Goal: Transaction & Acquisition: Obtain resource

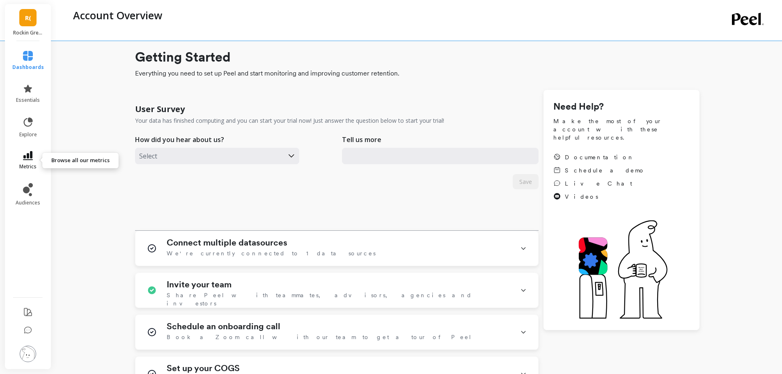
click at [28, 155] on icon at bounding box center [28, 155] width 10 height 9
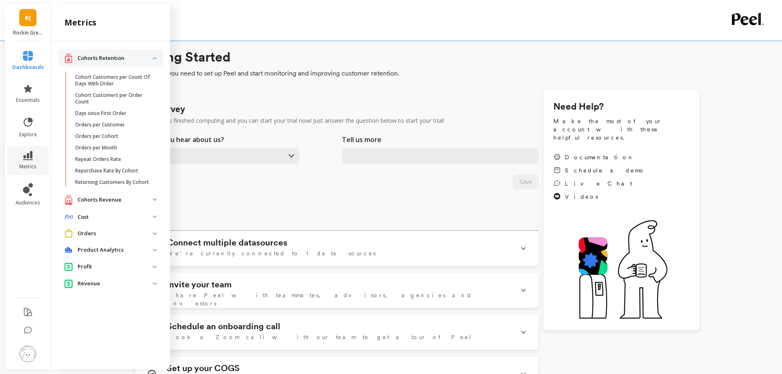
click at [94, 200] on p "Cohorts Revenue" at bounding box center [115, 200] width 75 height 8
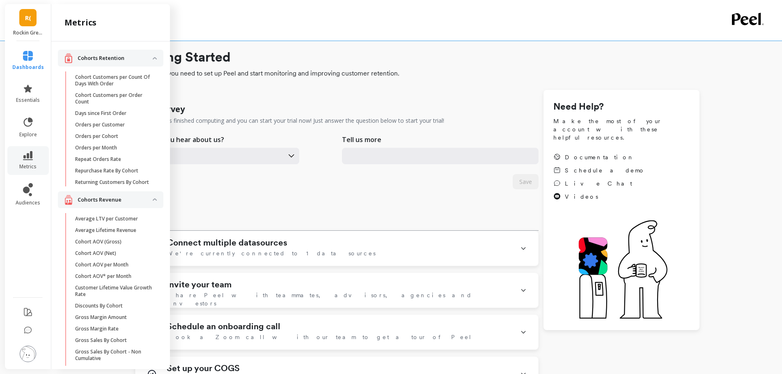
click at [104, 204] on p "Cohorts Revenue" at bounding box center [115, 200] width 75 height 8
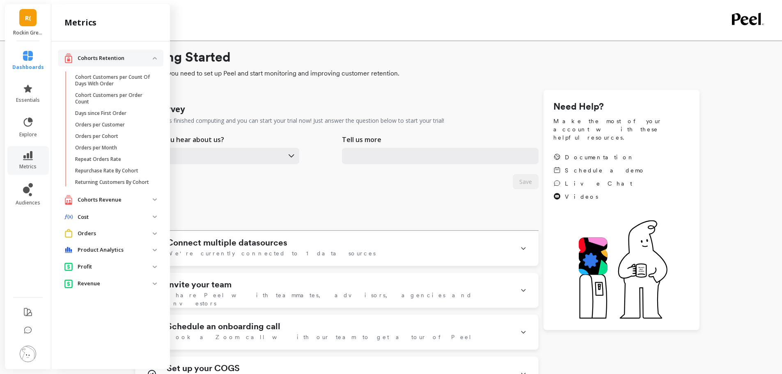
click at [131, 55] on p "Cohorts Retention" at bounding box center [115, 58] width 75 height 8
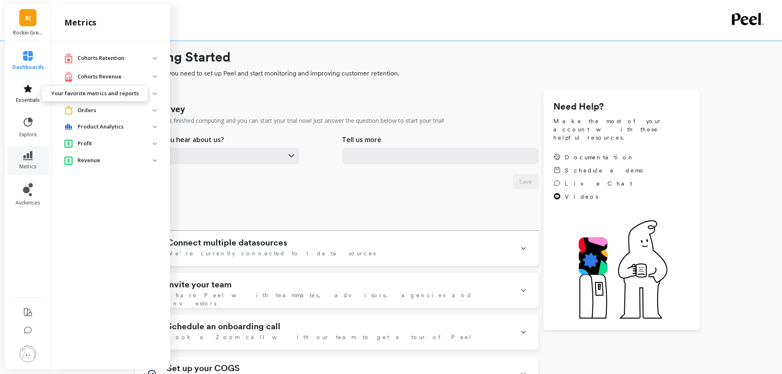
click at [31, 88] on icon at bounding box center [28, 89] width 8 height 8
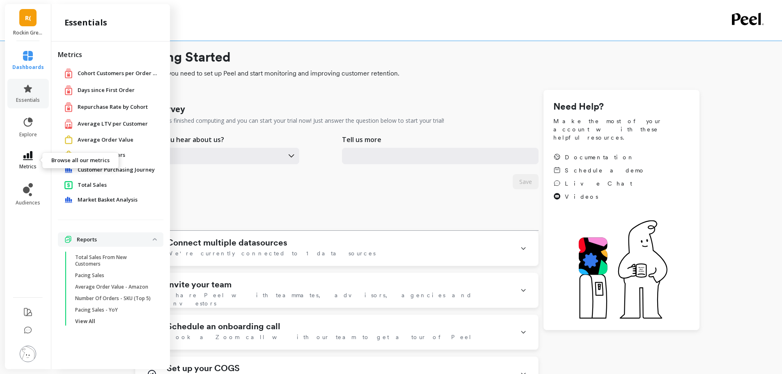
click at [28, 157] on icon at bounding box center [28, 155] width 10 height 9
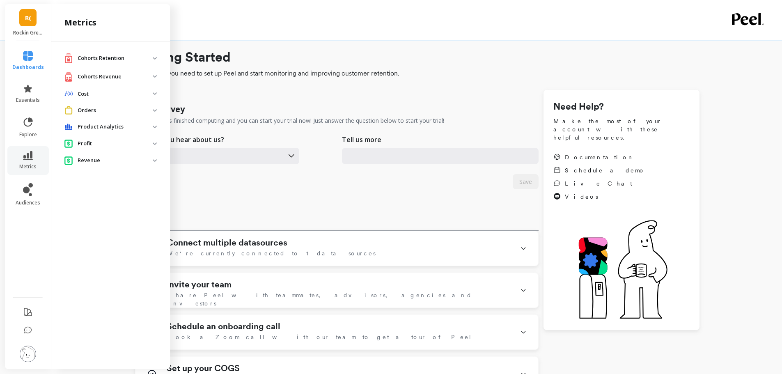
click at [26, 18] on span "R(" at bounding box center [28, 17] width 6 height 9
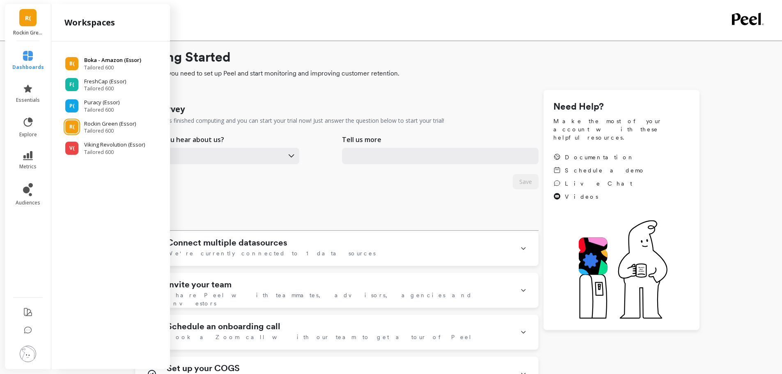
click at [111, 64] on span "Tailored 600" at bounding box center [112, 67] width 57 height 7
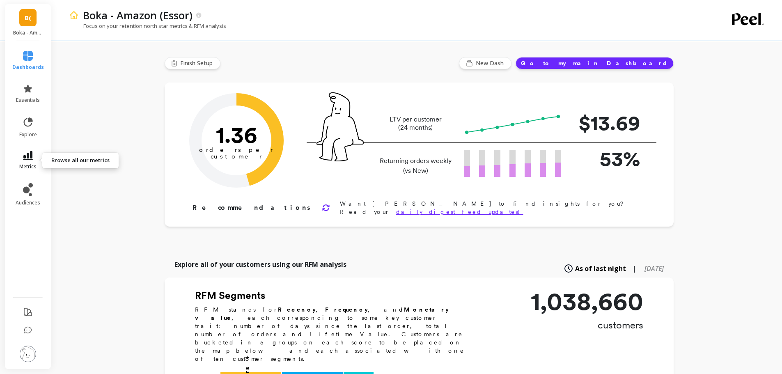
click at [23, 156] on icon at bounding box center [28, 155] width 10 height 9
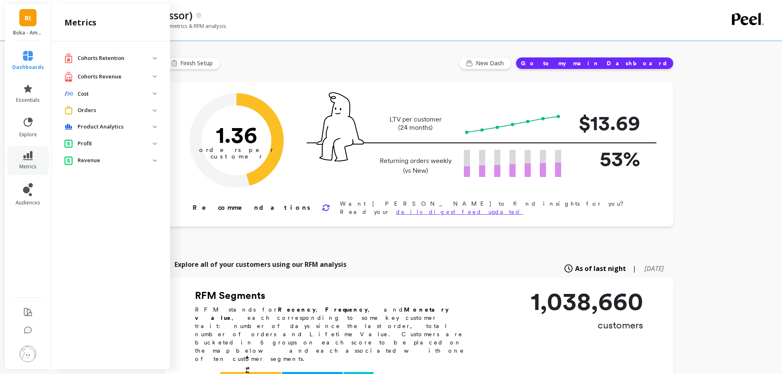
click at [127, 76] on p "Cohorts Revenue" at bounding box center [115, 77] width 75 height 8
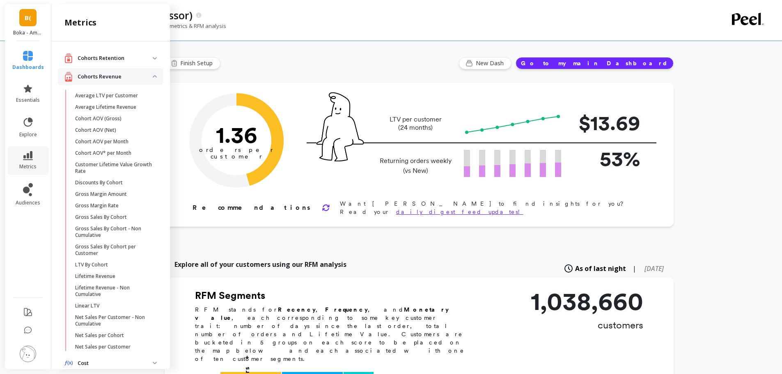
click at [127, 76] on p "Cohorts Revenue" at bounding box center [115, 77] width 75 height 8
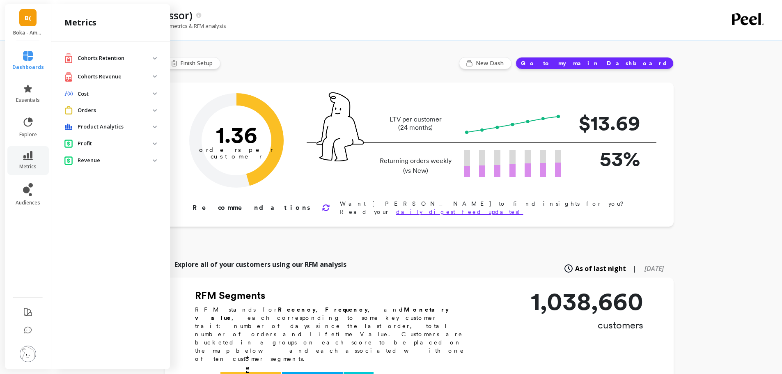
click at [127, 76] on p "Cohorts Revenue" at bounding box center [115, 77] width 75 height 8
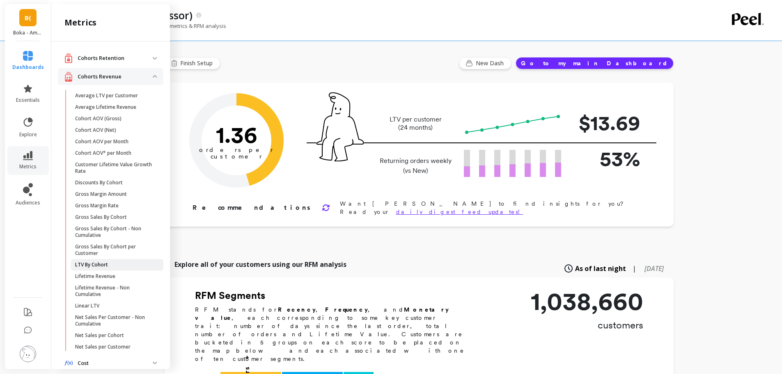
click at [85, 267] on p "LTV By Cohort" at bounding box center [91, 265] width 33 height 7
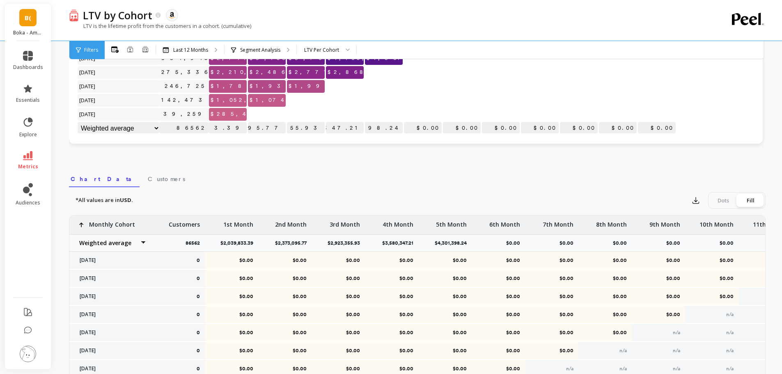
scroll to position [165, 0]
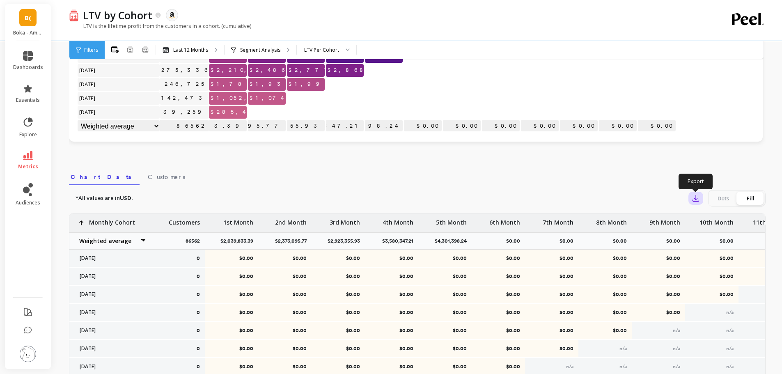
click at [698, 202] on icon "button" at bounding box center [696, 199] width 6 height 6
click at [710, 250] on span "Google Sheets" at bounding box center [725, 251] width 38 height 8
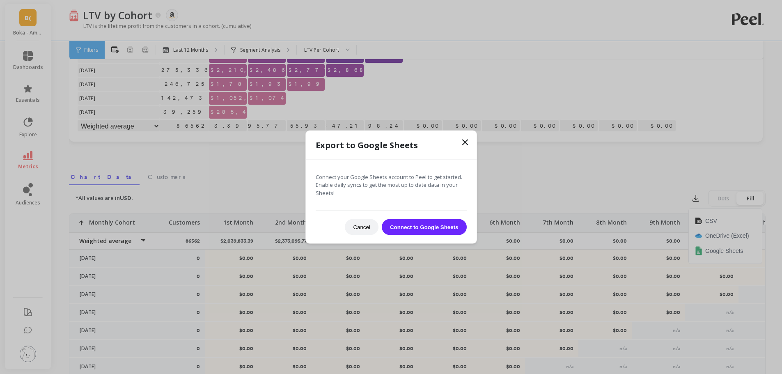
click at [408, 226] on button "Connect to Google Sheets" at bounding box center [424, 227] width 85 height 16
